Goal: Find specific page/section: Find specific page/section

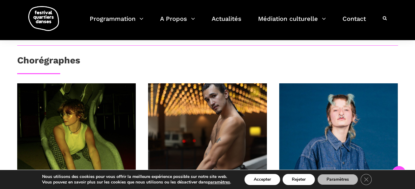
scroll to position [12, 0]
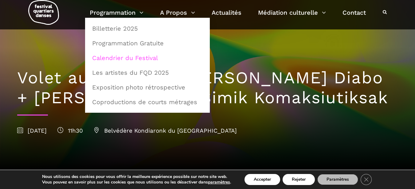
click at [139, 56] on link "Calendrier du Festival" at bounding box center [147, 58] width 118 height 14
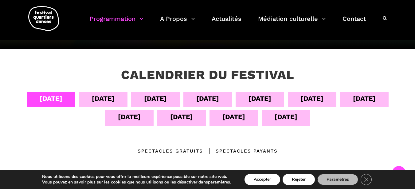
scroll to position [109, 0]
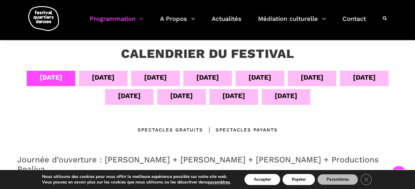
click at [106, 73] on div "[DATE]" at bounding box center [103, 77] width 23 height 11
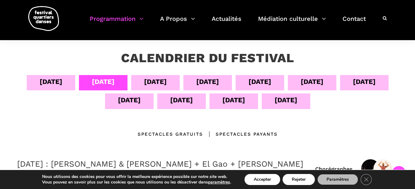
scroll to position [103, 0]
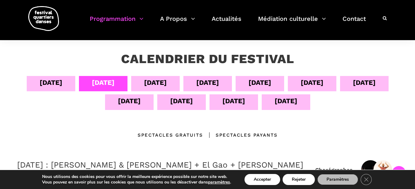
click at [161, 83] on div "[DATE]" at bounding box center [155, 82] width 23 height 11
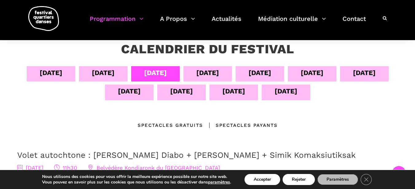
scroll to position [112, 0]
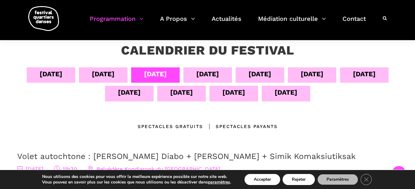
click at [217, 72] on div "[DATE]" at bounding box center [207, 74] width 23 height 11
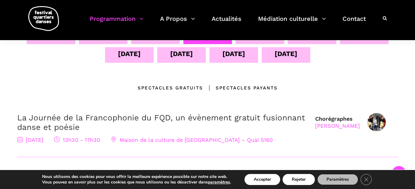
scroll to position [139, 0]
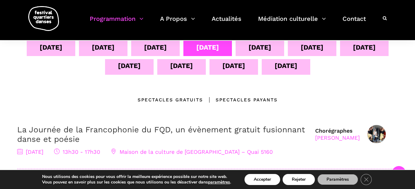
click at [263, 44] on div "[DATE]" at bounding box center [259, 47] width 23 height 11
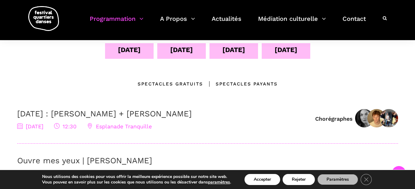
scroll to position [140, 0]
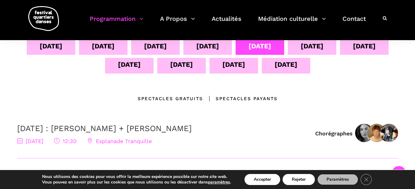
click at [219, 70] on div "[DATE]" at bounding box center [233, 65] width 49 height 15
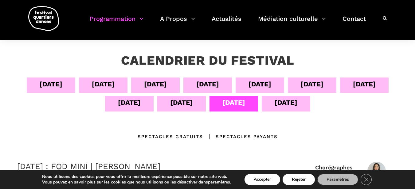
scroll to position [81, 0]
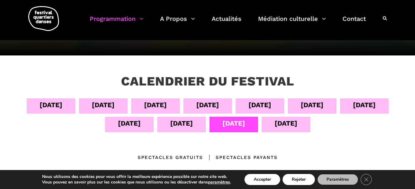
click at [293, 126] on div "[DATE]" at bounding box center [286, 123] width 23 height 11
